Goal: Transaction & Acquisition: Purchase product/service

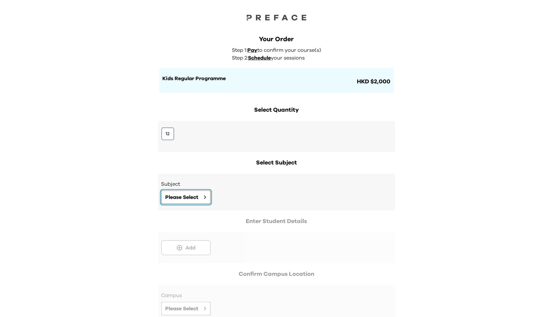
click at [184, 196] on span "Please Select" at bounding box center [182, 198] width 33 height 8
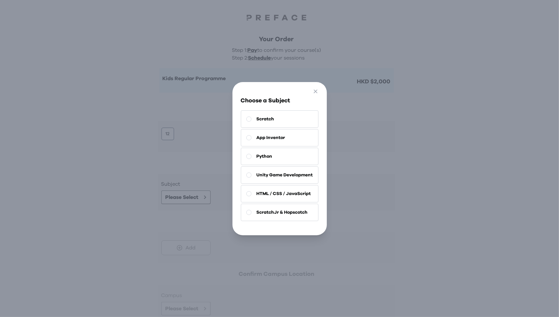
click at [135, 135] on div "Go Back Close Choose a Subject Scratch App Inventor Python Unity Game Developme…" at bounding box center [279, 158] width 559 height 317
